Goal: Information Seeking & Learning: Learn about a topic

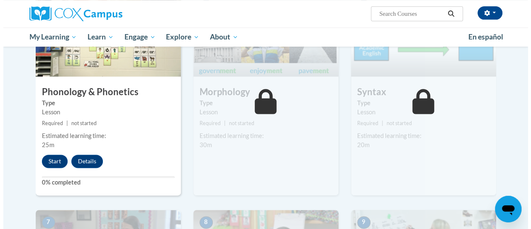
scroll to position [479, 0]
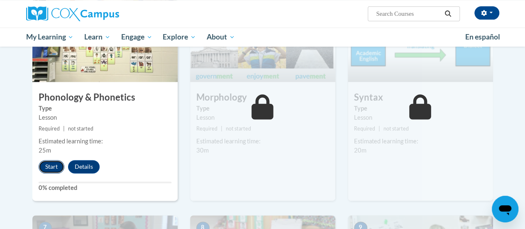
click at [50, 162] on button "Start" at bounding box center [52, 166] width 26 height 13
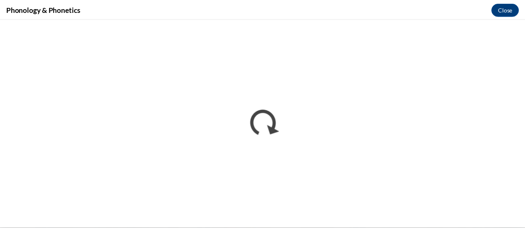
scroll to position [0, 0]
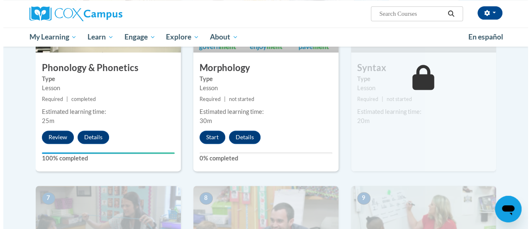
scroll to position [500, 0]
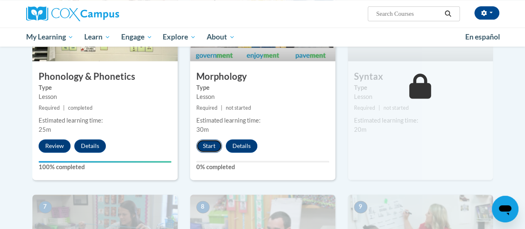
click at [208, 144] on button "Start" at bounding box center [209, 145] width 26 height 13
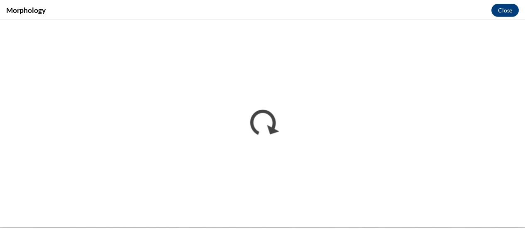
scroll to position [0, 0]
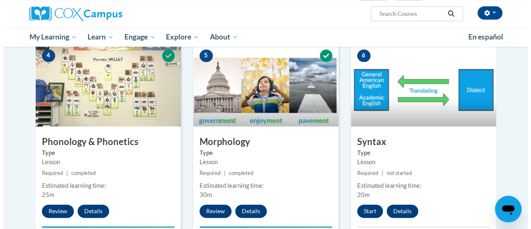
scroll to position [456, 0]
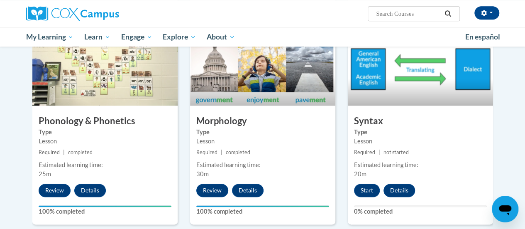
click at [364, 182] on div "6 Syntax Type Lesson Required | not started Estimated learning time: 20m Start …" at bounding box center [420, 123] width 145 height 202
click at [362, 190] on button "Start" at bounding box center [367, 189] width 26 height 13
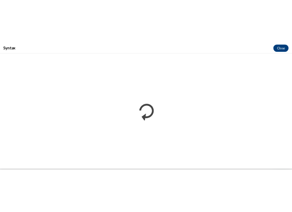
scroll to position [0, 0]
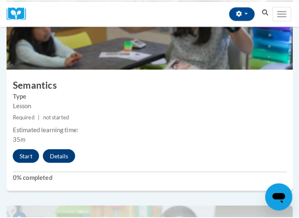
scroll to position [1516, 0]
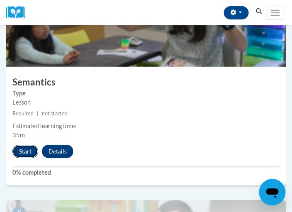
click at [25, 151] on button "Start" at bounding box center [25, 151] width 26 height 13
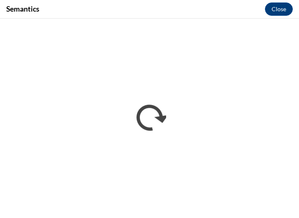
scroll to position [0, 0]
click at [129, 13] on div "Semantics Close" at bounding box center [149, 9] width 299 height 19
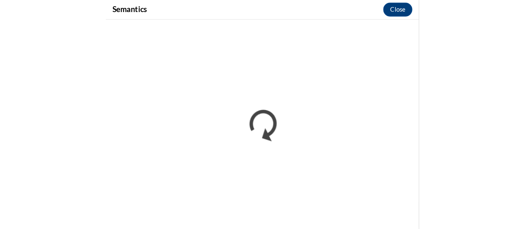
scroll to position [1082, 0]
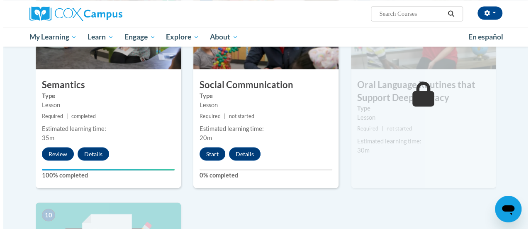
scroll to position [714, 0]
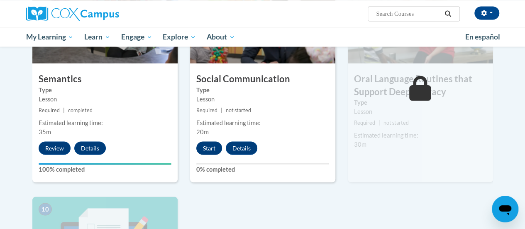
click at [198, 151] on button "Start" at bounding box center [209, 147] width 26 height 13
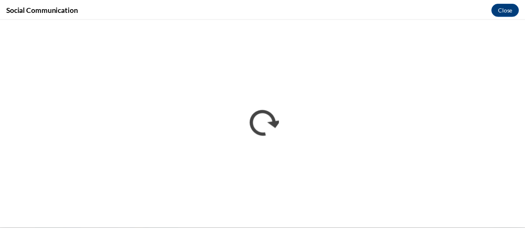
scroll to position [0, 0]
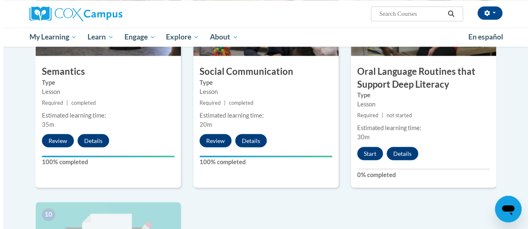
scroll to position [720, 0]
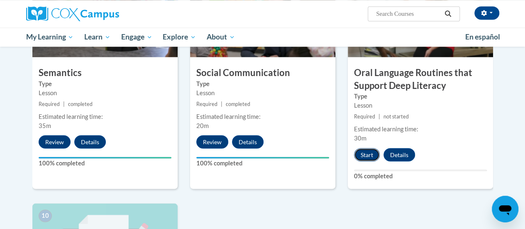
click at [362, 153] on button "Start" at bounding box center [367, 154] width 26 height 13
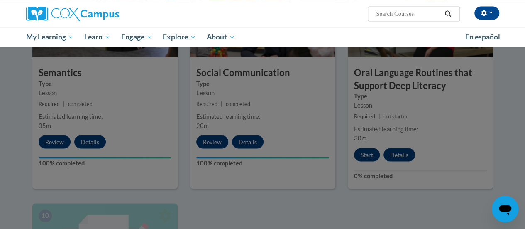
scroll to position [809, 0]
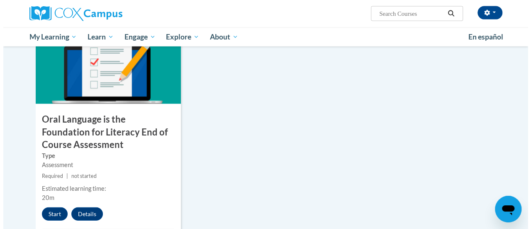
scroll to position [906, 0]
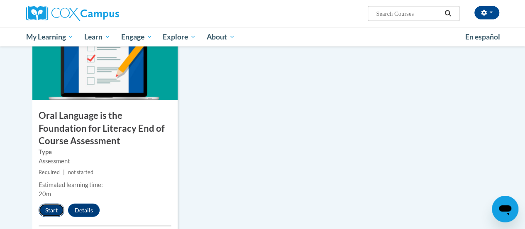
click at [45, 210] on button "Start" at bounding box center [52, 209] width 26 height 13
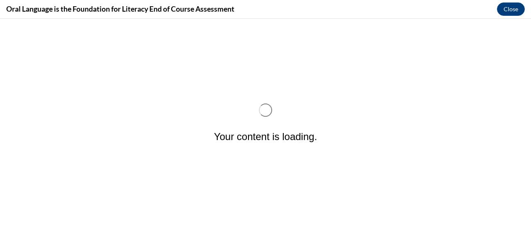
scroll to position [0, 0]
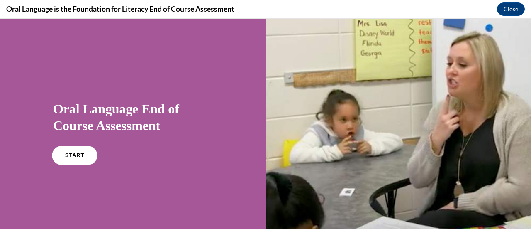
click at [66, 157] on span "START" at bounding box center [74, 155] width 19 height 6
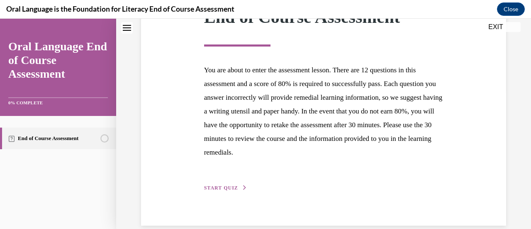
scroll to position [152, 0]
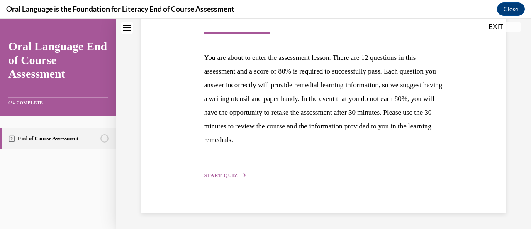
click at [231, 172] on span "START QUIZ" at bounding box center [221, 175] width 34 height 6
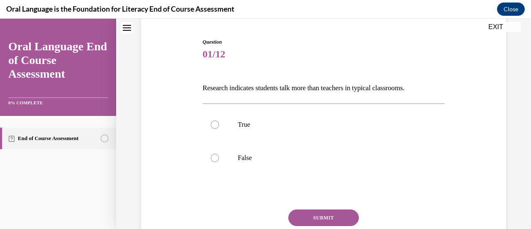
scroll to position [80, 0]
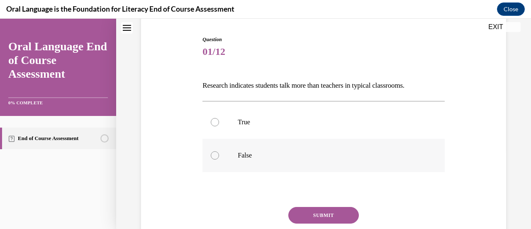
click at [238, 157] on p "False" at bounding box center [331, 155] width 186 height 8
click at [219, 157] on input "False" at bounding box center [215, 155] width 8 height 8
radio input "true"
click at [315, 210] on button "SUBMIT" at bounding box center [323, 215] width 71 height 17
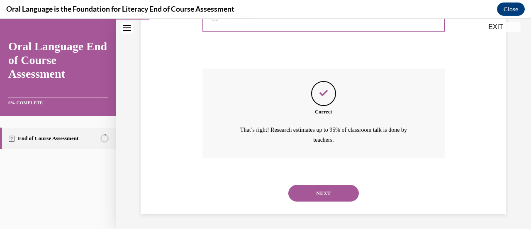
scroll to position [219, 0]
click at [326, 188] on button "NEXT" at bounding box center [323, 192] width 71 height 17
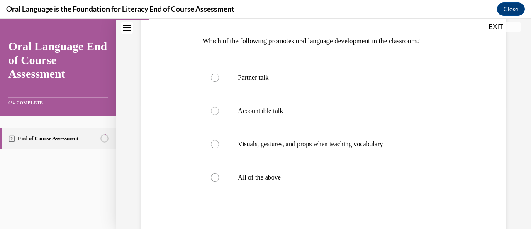
scroll to position [124, 0]
click at [266, 176] on p "All of the above" at bounding box center [331, 177] width 186 height 8
click at [219, 176] on input "All of the above" at bounding box center [215, 177] width 8 height 8
radio input "true"
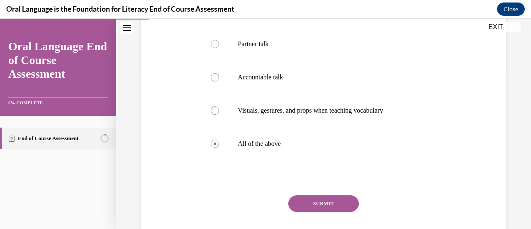
click at [307, 201] on button "SUBMIT" at bounding box center [323, 203] width 71 height 17
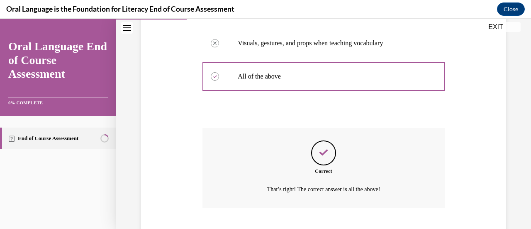
scroll to position [275, 0]
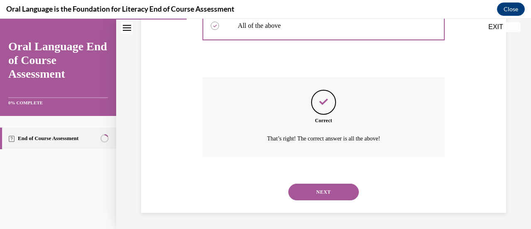
click at [319, 185] on button "NEXT" at bounding box center [323, 191] width 71 height 17
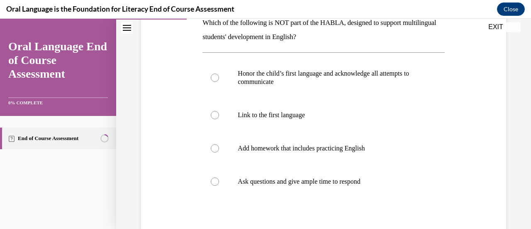
scroll to position [142, 0]
click at [231, 150] on label "Add homework that includes practicing English" at bounding box center [323, 148] width 242 height 33
click at [219, 150] on input "Add homework that includes practicing English" at bounding box center [215, 148] width 8 height 8
radio input "true"
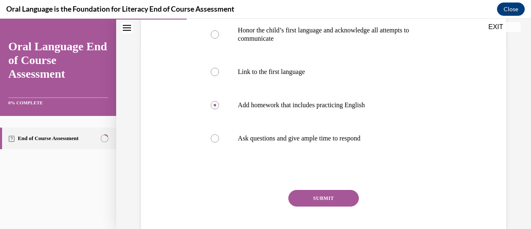
click at [309, 198] on button "SUBMIT" at bounding box center [323, 198] width 71 height 17
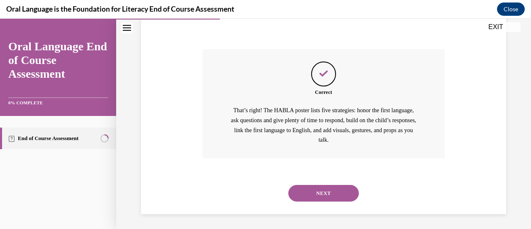
scroll to position [327, 0]
click at [325, 191] on button "NEXT" at bounding box center [323, 191] width 71 height 17
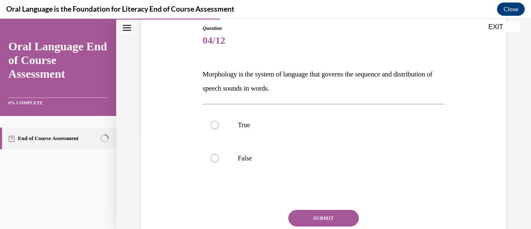
scroll to position [90, 0]
click at [211, 154] on label "False" at bounding box center [323, 158] width 242 height 33
click at [211, 154] on input "False" at bounding box center [215, 158] width 8 height 8
radio input "true"
click at [334, 220] on button "SUBMIT" at bounding box center [323, 218] width 71 height 17
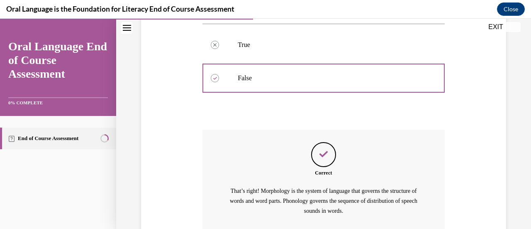
scroll to position [243, 0]
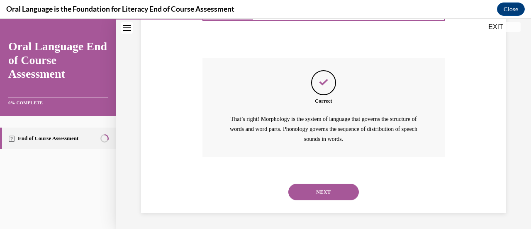
click at [335, 188] on button "NEXT" at bounding box center [323, 191] width 71 height 17
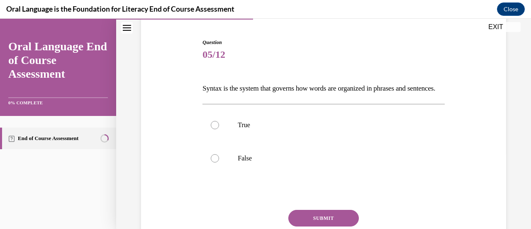
scroll to position [77, 0]
click at [216, 129] on div at bounding box center [215, 124] width 8 height 8
click at [216, 129] on input "True" at bounding box center [215, 124] width 8 height 8
radio input "true"
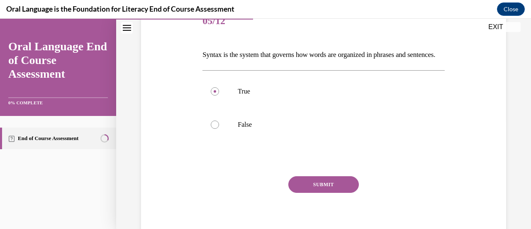
click at [326, 193] on button "SUBMIT" at bounding box center [323, 184] width 71 height 17
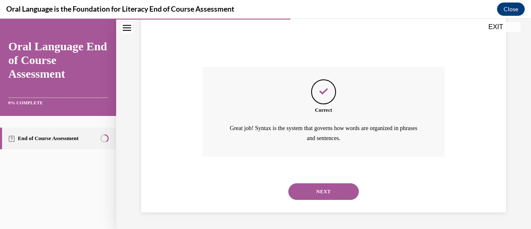
scroll to position [233, 0]
click at [324, 195] on button "NEXT" at bounding box center [323, 191] width 71 height 17
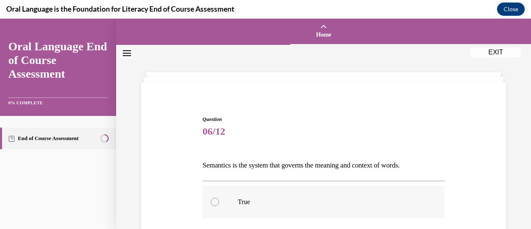
click at [309, 197] on label "True" at bounding box center [323, 201] width 242 height 33
click at [219, 197] on input "True" at bounding box center [215, 201] width 8 height 8
radio input "true"
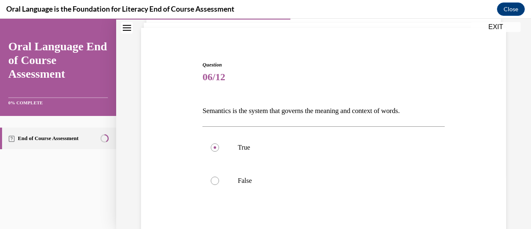
scroll to position [67, 0]
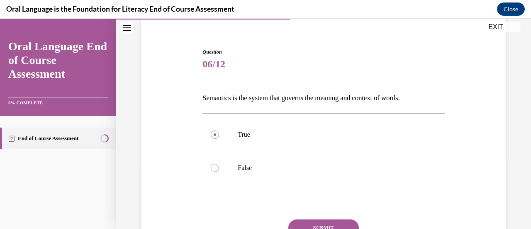
click at [317, 224] on button "SUBMIT" at bounding box center [323, 227] width 71 height 17
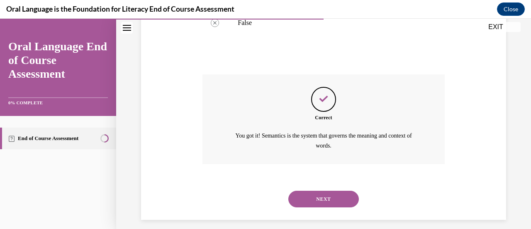
scroll to position [219, 0]
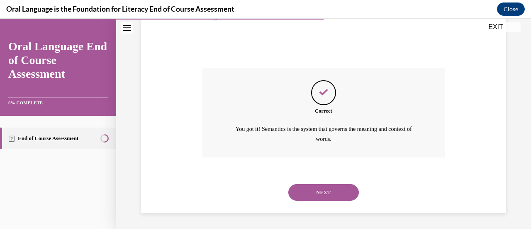
click at [317, 191] on button "NEXT" at bounding box center [323, 192] width 71 height 17
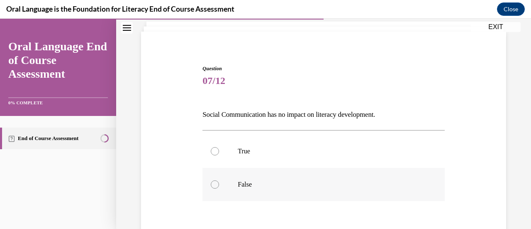
click at [301, 188] on label "False" at bounding box center [323, 184] width 242 height 33
click at [219, 188] on input "False" at bounding box center [215, 184] width 8 height 8
radio input "true"
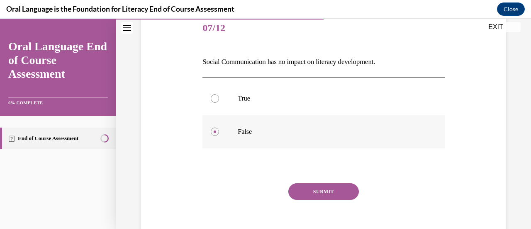
click at [301, 188] on button "SUBMIT" at bounding box center [323, 191] width 71 height 17
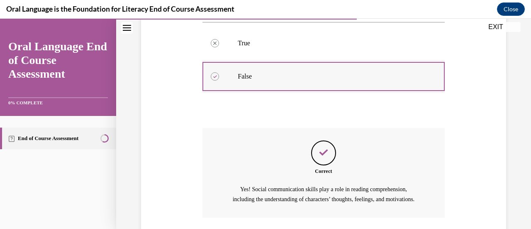
scroll to position [229, 0]
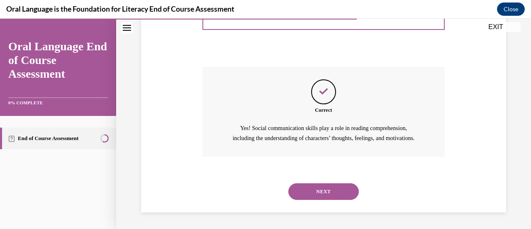
click at [302, 193] on button "NEXT" at bounding box center [323, 191] width 71 height 17
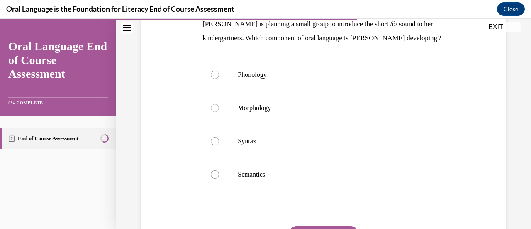
scroll to position [142, 0]
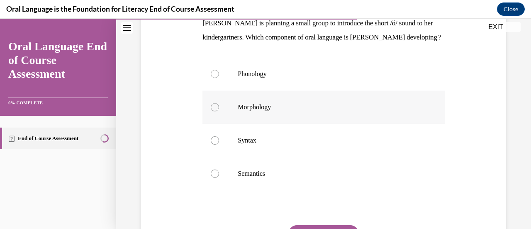
click at [274, 124] on label "Morphology" at bounding box center [323, 106] width 242 height 33
click at [219, 111] on input "Morphology" at bounding box center [215, 107] width 8 height 8
radio input "true"
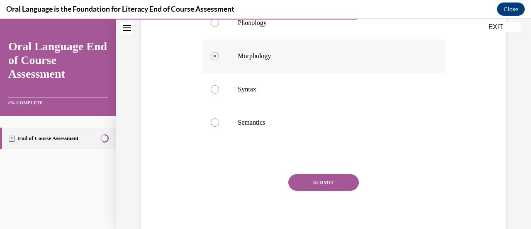
scroll to position [195, 0]
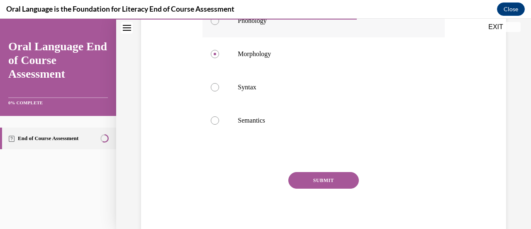
click at [232, 37] on label "Phonology" at bounding box center [323, 20] width 242 height 33
click at [219, 25] on input "Phonology" at bounding box center [215, 21] width 8 height 8
radio input "true"
click at [310, 188] on button "SUBMIT" at bounding box center [323, 180] width 71 height 17
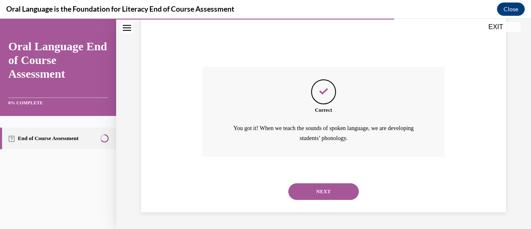
scroll to position [313, 0]
click at [310, 190] on button "NEXT" at bounding box center [323, 191] width 71 height 17
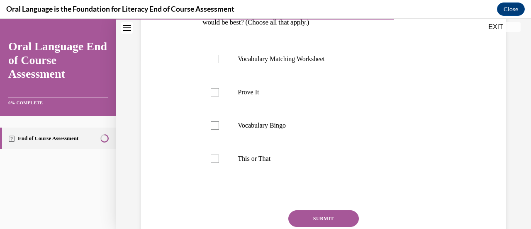
scroll to position [172, 0]
click at [244, 158] on p "This or That" at bounding box center [331, 158] width 186 height 8
click at [219, 158] on input "This or That" at bounding box center [215, 158] width 8 height 8
checkbox input "true"
click at [329, 221] on button "SUBMIT" at bounding box center [323, 217] width 71 height 17
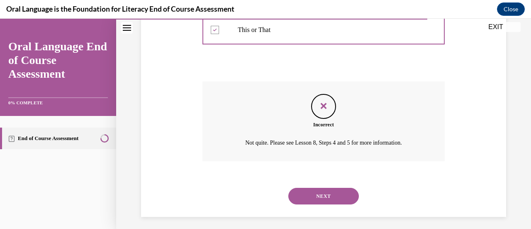
scroll to position [304, 0]
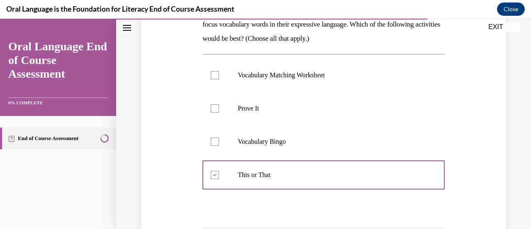
click at [307, 109] on p "Prove It" at bounding box center [331, 108] width 186 height 8
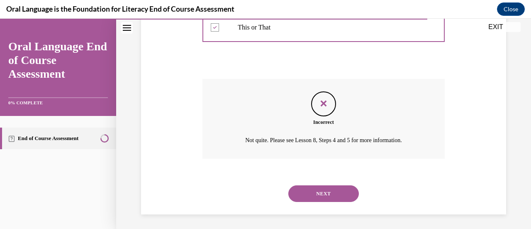
scroll to position [303, 0]
click at [331, 194] on button "NEXT" at bounding box center [323, 192] width 71 height 17
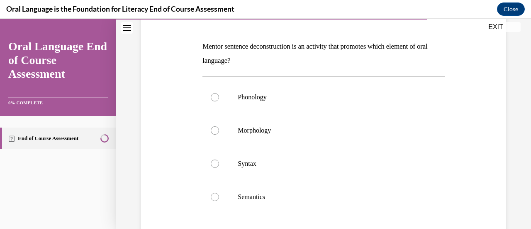
scroll to position [122, 0]
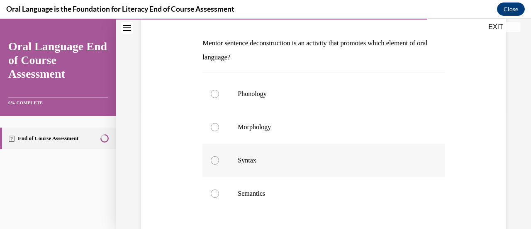
click at [208, 165] on label "Syntax" at bounding box center [323, 160] width 242 height 33
click at [211, 164] on input "Syntax" at bounding box center [215, 160] width 8 height 8
radio input "true"
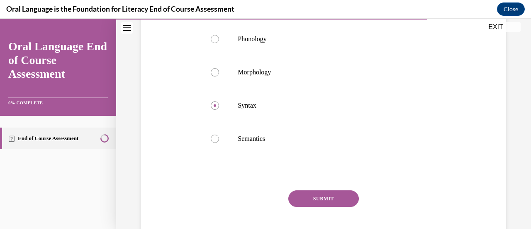
click at [302, 203] on button "SUBMIT" at bounding box center [323, 198] width 71 height 17
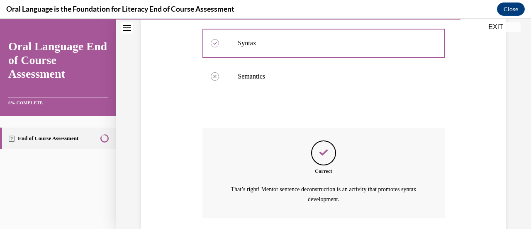
scroll to position [299, 0]
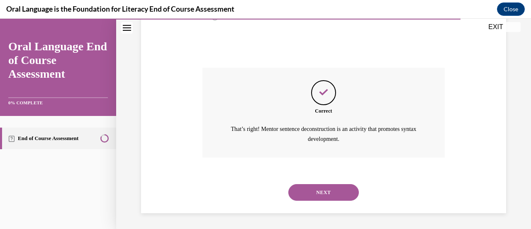
click at [304, 195] on button "NEXT" at bounding box center [323, 192] width 71 height 17
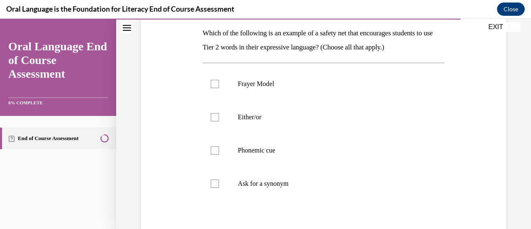
scroll to position [133, 0]
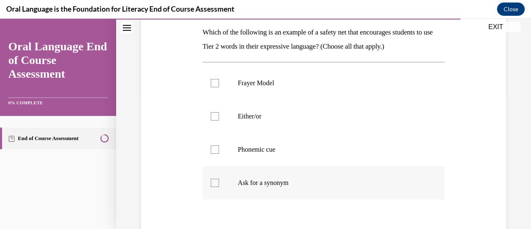
click at [211, 177] on label "Ask for a synonym" at bounding box center [323, 182] width 242 height 33
click at [211, 178] on input "Ask for a synonym" at bounding box center [215, 182] width 8 height 8
checkbox input "true"
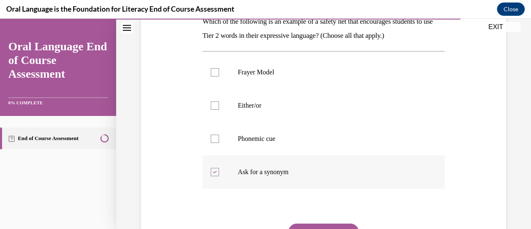
scroll to position [143, 0]
click at [215, 109] on div at bounding box center [215, 106] width 8 height 8
click at [215, 109] on input "Either/or" at bounding box center [215, 106] width 8 height 8
checkbox input "true"
click at [313, 224] on button "SUBMIT" at bounding box center [323, 232] width 71 height 17
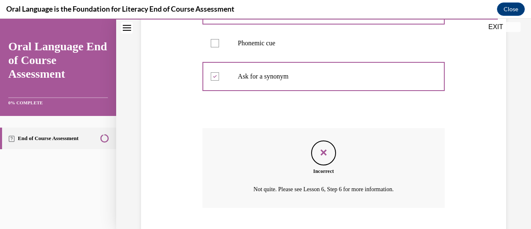
scroll to position [290, 0]
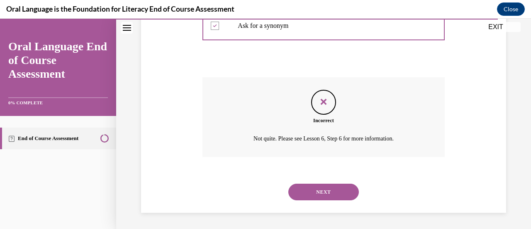
click at [312, 190] on button "NEXT" at bounding box center [323, 191] width 71 height 17
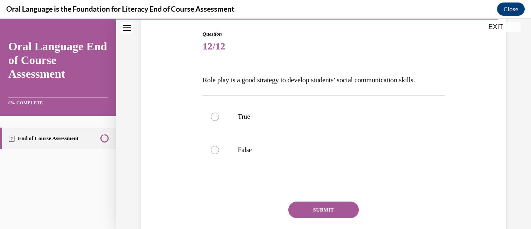
scroll to position [87, 0]
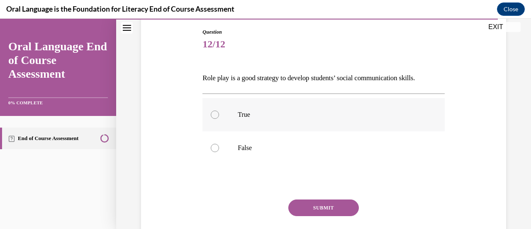
click at [262, 119] on label "True" at bounding box center [323, 114] width 242 height 33
click at [219, 119] on input "True" at bounding box center [215, 114] width 8 height 8
radio input "true"
click at [313, 210] on button "SUBMIT" at bounding box center [323, 207] width 71 height 17
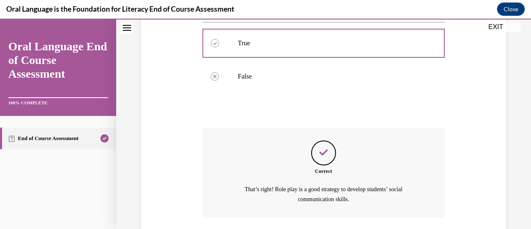
scroll to position [219, 0]
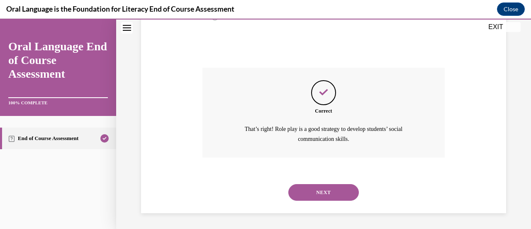
click at [321, 192] on button "NEXT" at bounding box center [323, 192] width 71 height 17
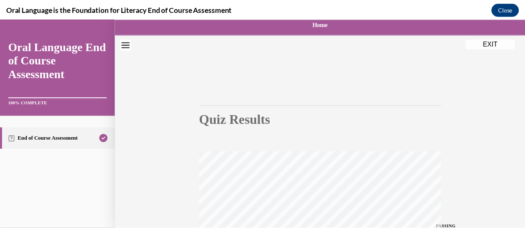
scroll to position [9, 0]
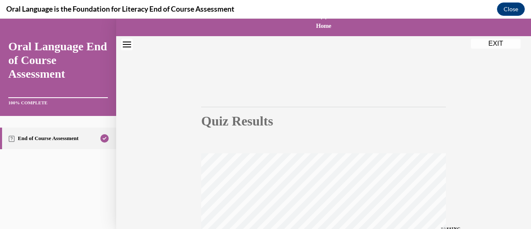
click at [498, 41] on button "EXIT" at bounding box center [496, 44] width 50 height 10
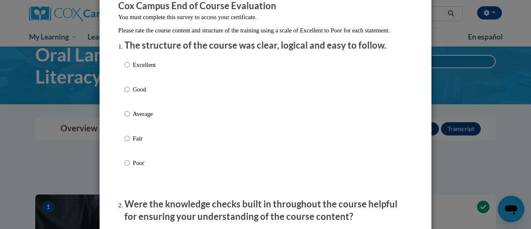
scroll to position [78, 0]
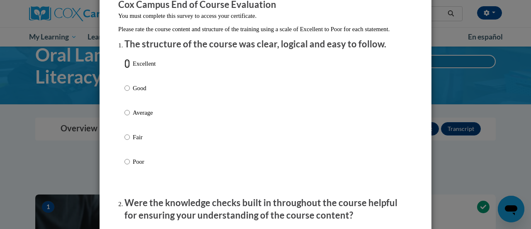
click at [124, 68] on input "Excellent" at bounding box center [126, 63] width 5 height 9
radio input "true"
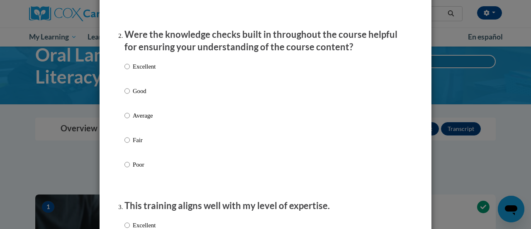
scroll to position [246, 0]
click at [124, 71] on input "Excellent" at bounding box center [126, 65] width 5 height 9
radio input "true"
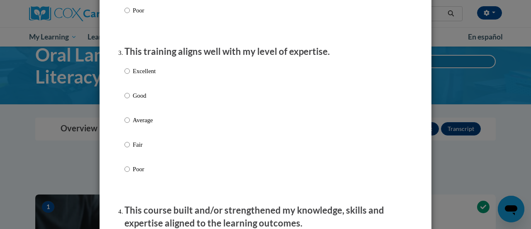
scroll to position [400, 0]
click at [124, 75] on input "Excellent" at bounding box center [126, 70] width 5 height 9
radio input "true"
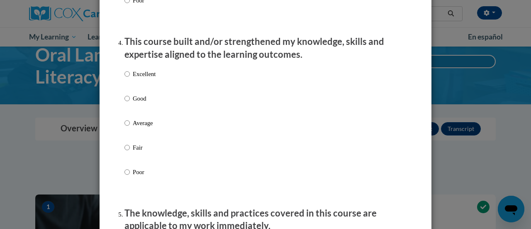
scroll to position [570, 0]
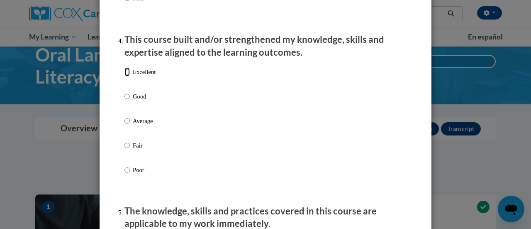
click at [126, 76] on input "Excellent" at bounding box center [126, 71] width 5 height 9
radio input "true"
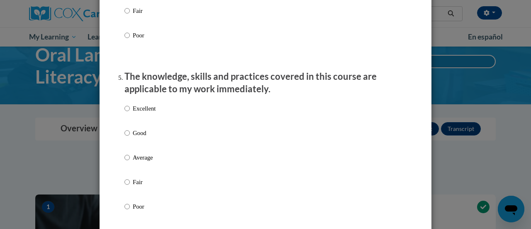
scroll to position [783, 0]
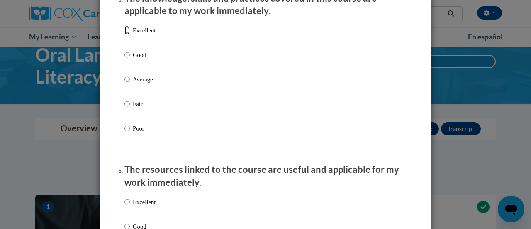
click at [124, 35] on input "Excellent" at bounding box center [126, 30] width 5 height 9
radio input "true"
click at [124, 206] on input "Excellent" at bounding box center [126, 201] width 5 height 9
radio input "true"
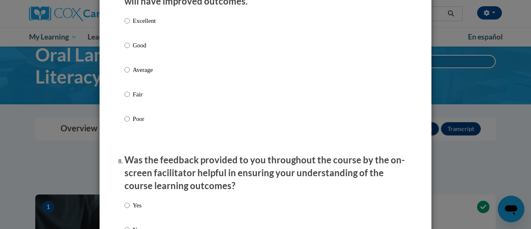
scroll to position [1148, 0]
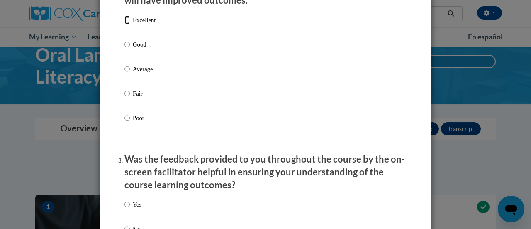
click at [124, 24] on input "Excellent" at bounding box center [126, 19] width 5 height 9
radio input "true"
click at [124, 209] on input "Yes" at bounding box center [126, 204] width 5 height 9
radio input "true"
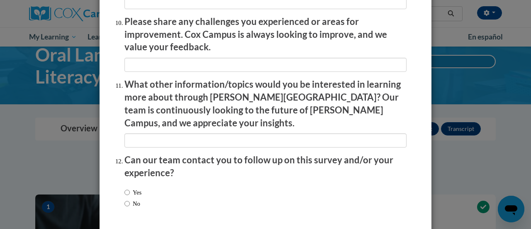
scroll to position [1496, 0]
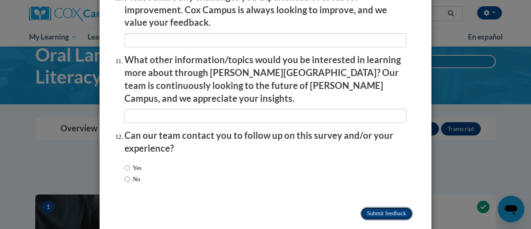
click at [379, 207] on input "Submit feedback" at bounding box center [387, 213] width 52 height 13
